Goal: Information Seeking & Learning: Check status

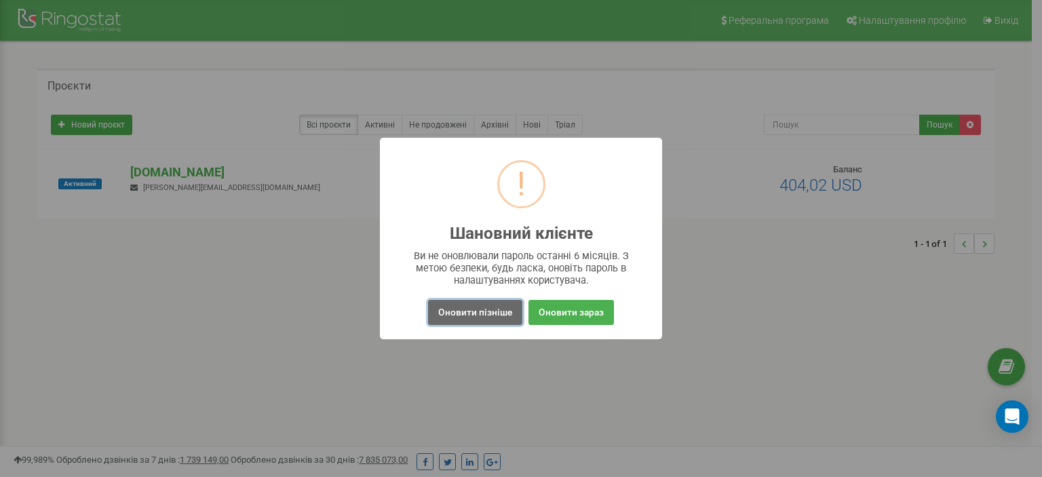
click at [491, 306] on button "Оновити пізніше" at bounding box center [475, 312] width 94 height 25
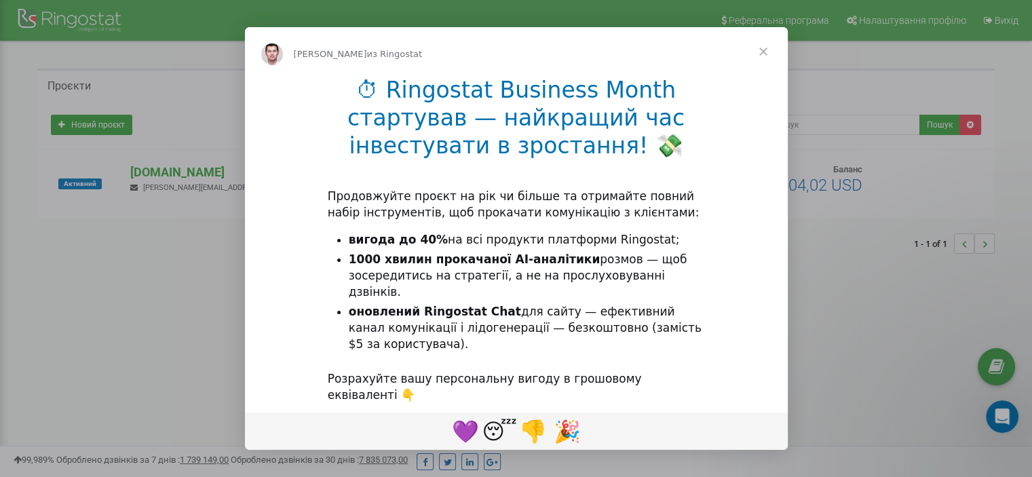
click at [766, 49] on span "Закрыть" at bounding box center [763, 51] width 49 height 49
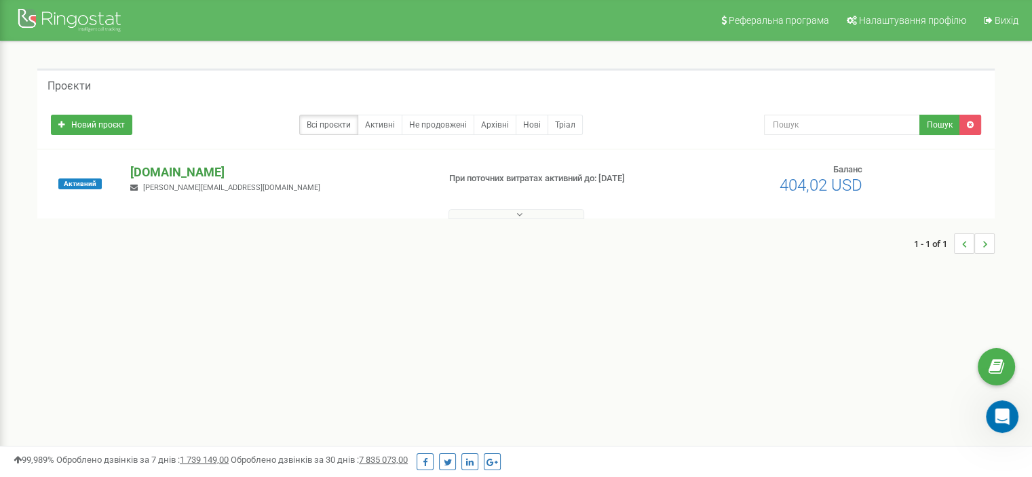
click at [168, 171] on p "[DOMAIN_NAME]" at bounding box center [278, 172] width 296 height 18
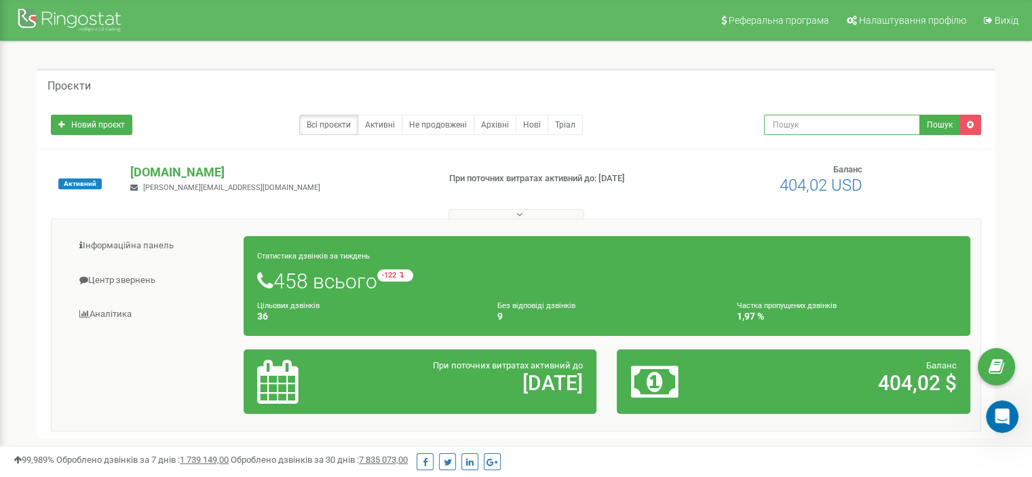
click at [792, 120] on input "text" at bounding box center [842, 125] width 156 height 20
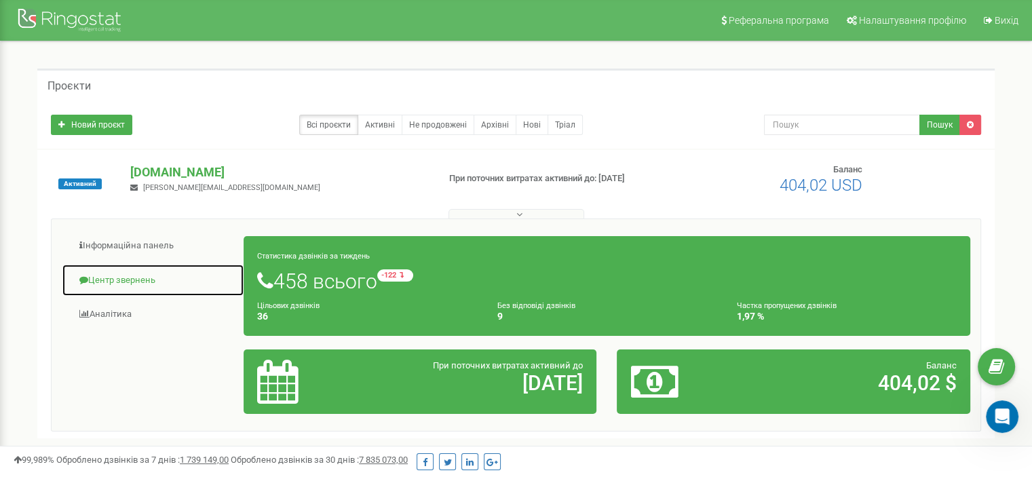
click at [131, 277] on link "Центр звернень" at bounding box center [153, 280] width 182 height 33
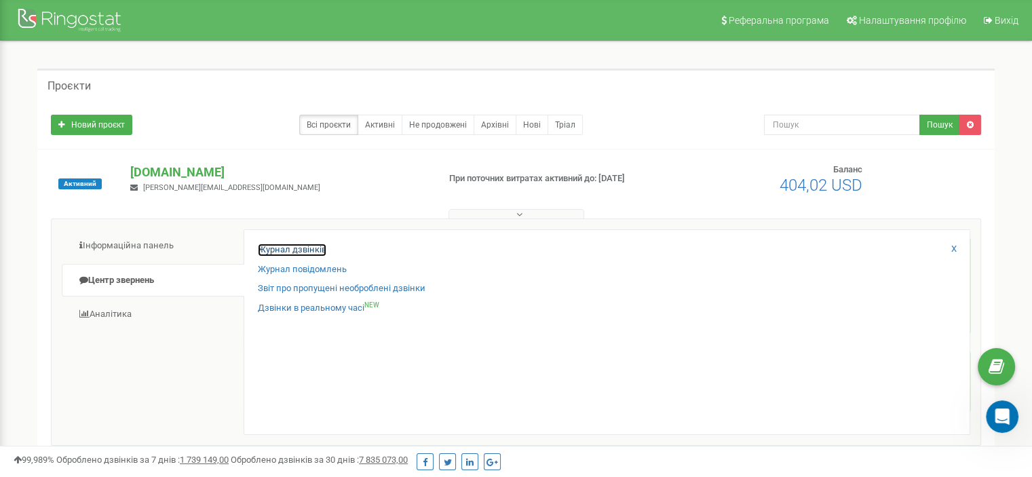
click at [311, 251] on link "Журнал дзвінків" at bounding box center [292, 249] width 68 height 13
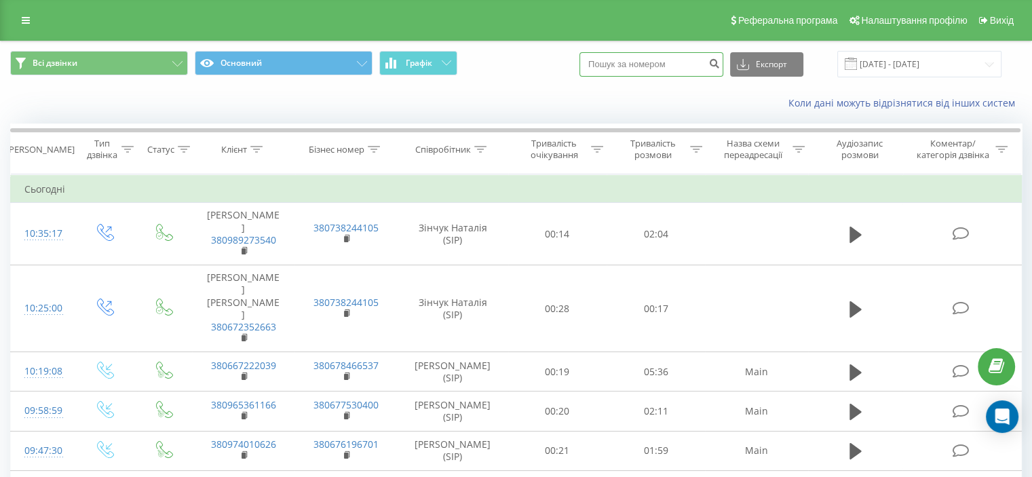
click at [635, 62] on input at bounding box center [651, 64] width 144 height 24
paste input "380974010626"
type input "380974010626"
click at [720, 60] on icon "submit" at bounding box center [714, 62] width 12 height 8
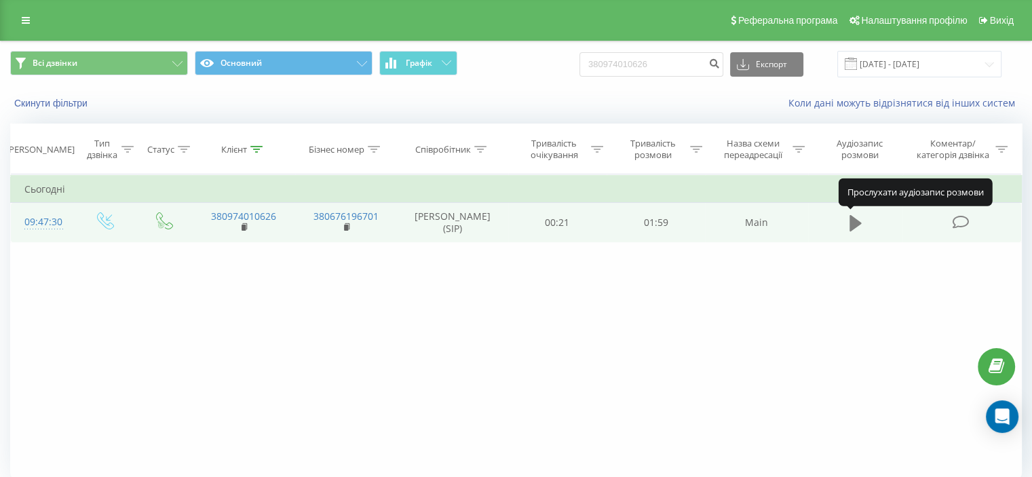
click at [851, 222] on icon at bounding box center [855, 223] width 12 height 16
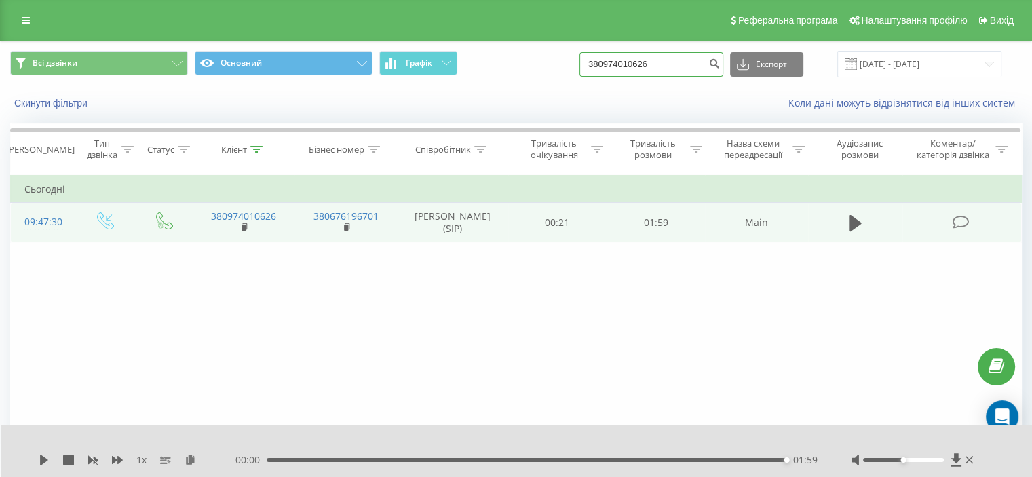
drag, startPoint x: 675, startPoint y: 62, endPoint x: 601, endPoint y: 58, distance: 74.7
click at [601, 58] on input "380974010626" at bounding box center [651, 64] width 144 height 24
paste input "38096536116"
type input "380965361166"
click at [850, 220] on icon at bounding box center [855, 223] width 12 height 16
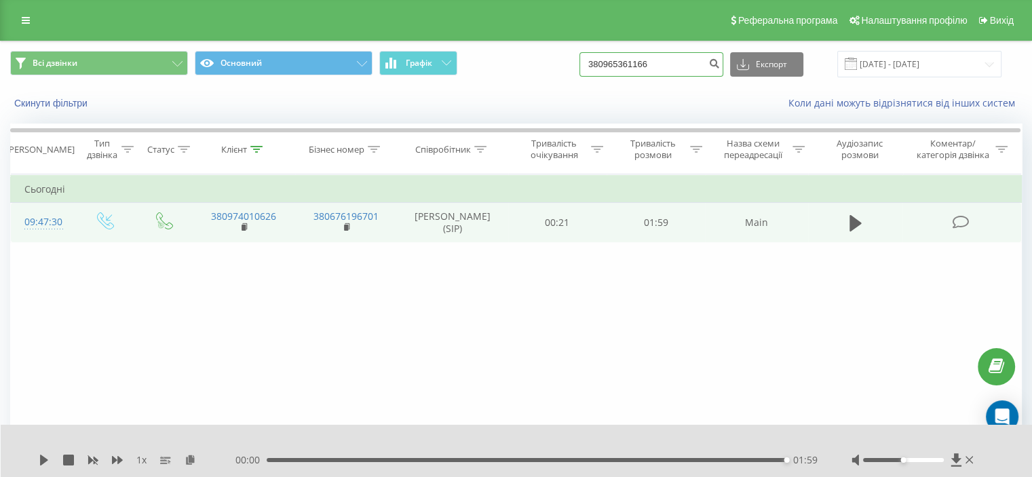
click at [681, 63] on input "380965361166" at bounding box center [651, 64] width 144 height 24
click at [720, 62] on icon "submit" at bounding box center [714, 62] width 12 height 8
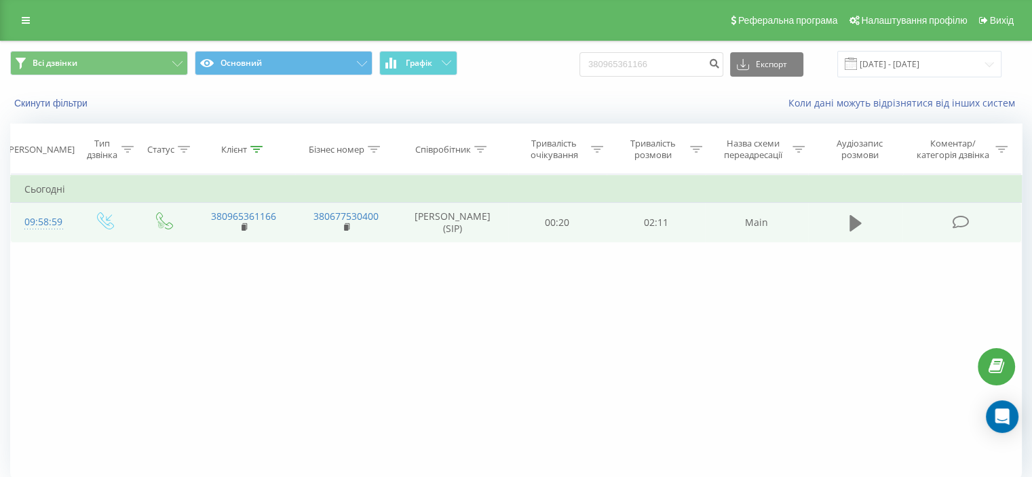
click at [850, 222] on icon at bounding box center [855, 223] width 12 height 16
